Goal: Find specific page/section: Find specific page/section

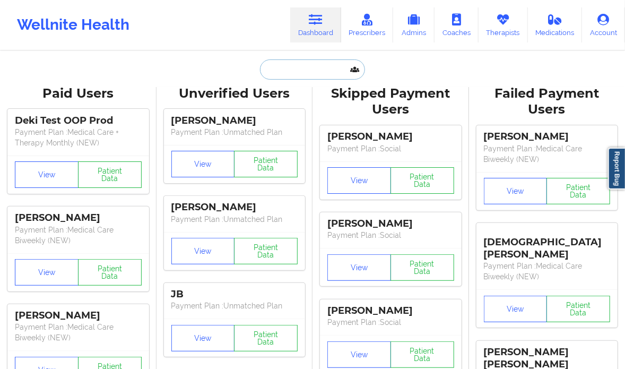
click at [310, 65] on input "text" at bounding box center [312, 69] width 105 height 20
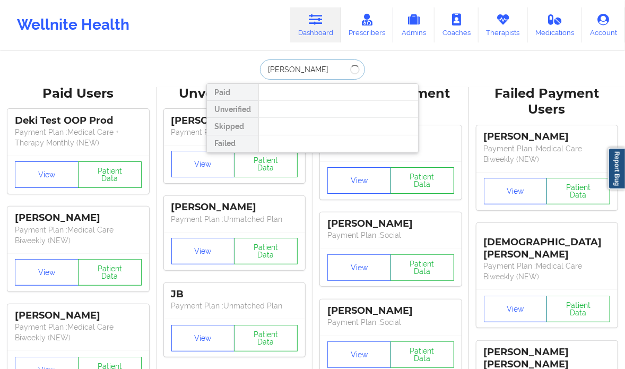
type input "[PERSON_NAME]"
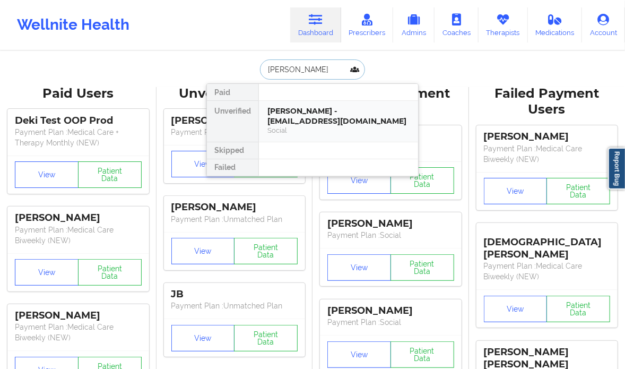
click at [320, 114] on div "[PERSON_NAME] - [EMAIL_ADDRESS][DOMAIN_NAME]" at bounding box center [338, 116] width 142 height 20
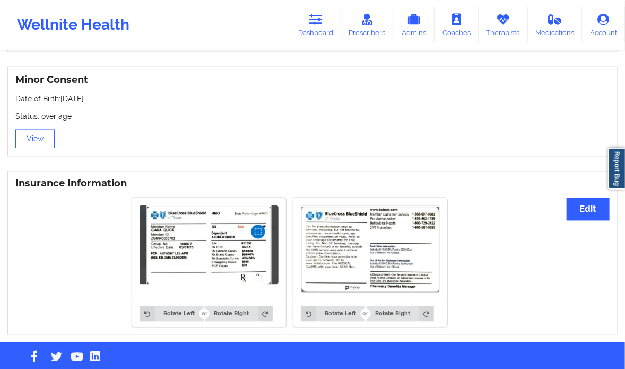
scroll to position [671, 0]
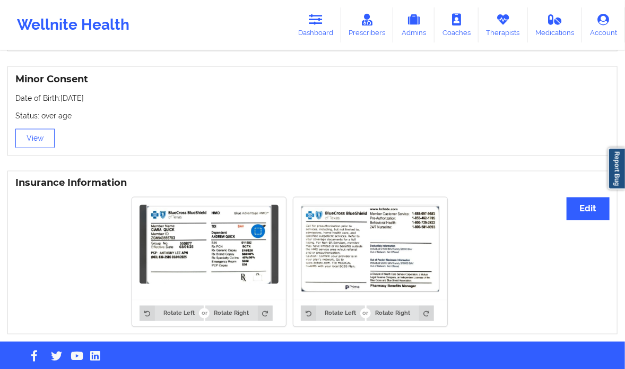
click at [208, 247] on img at bounding box center [209, 245] width 139 height 80
